Goal: Information Seeking & Learning: Check status

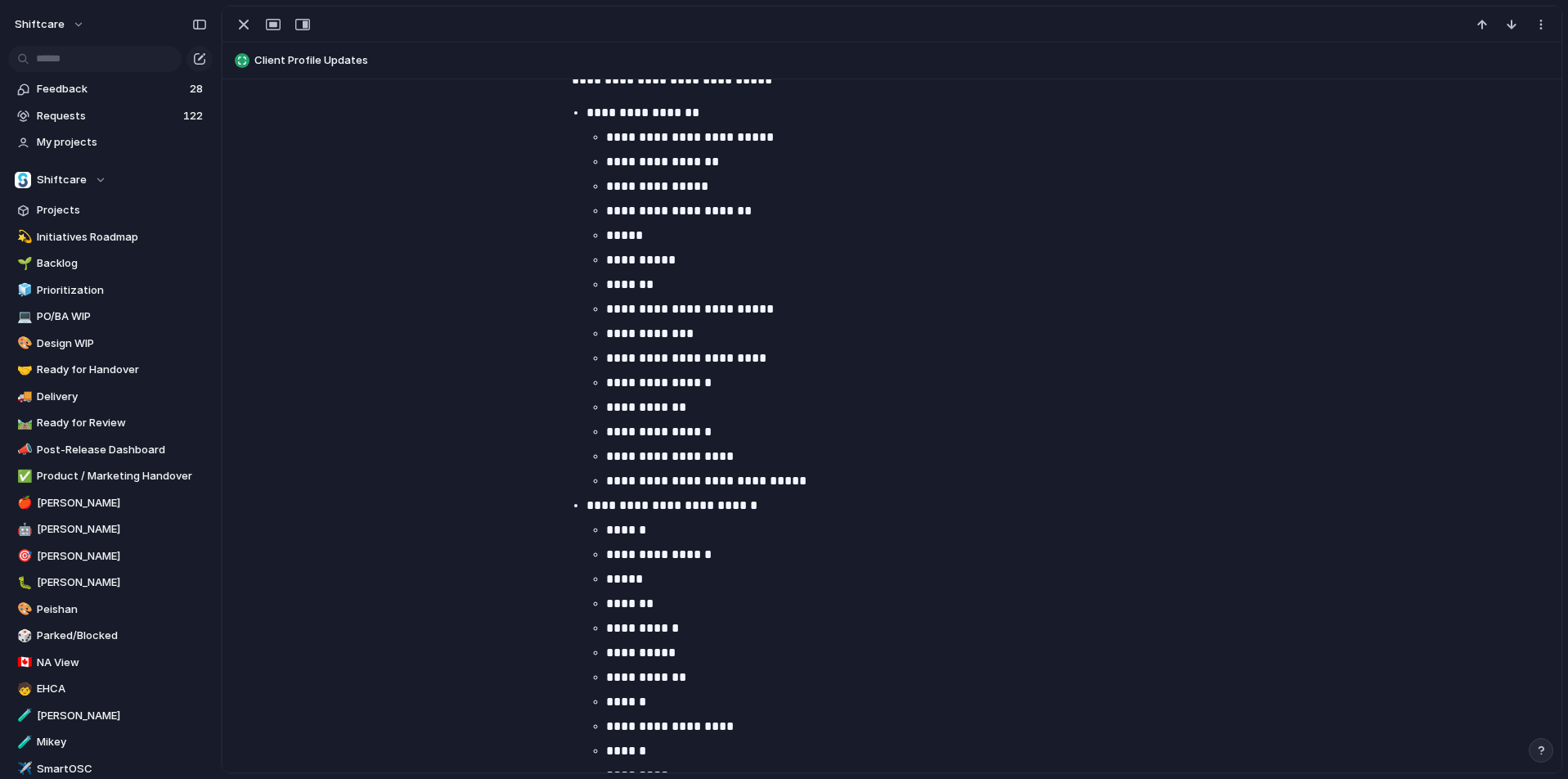
scroll to position [787, 0]
